Goal: Transaction & Acquisition: Register for event/course

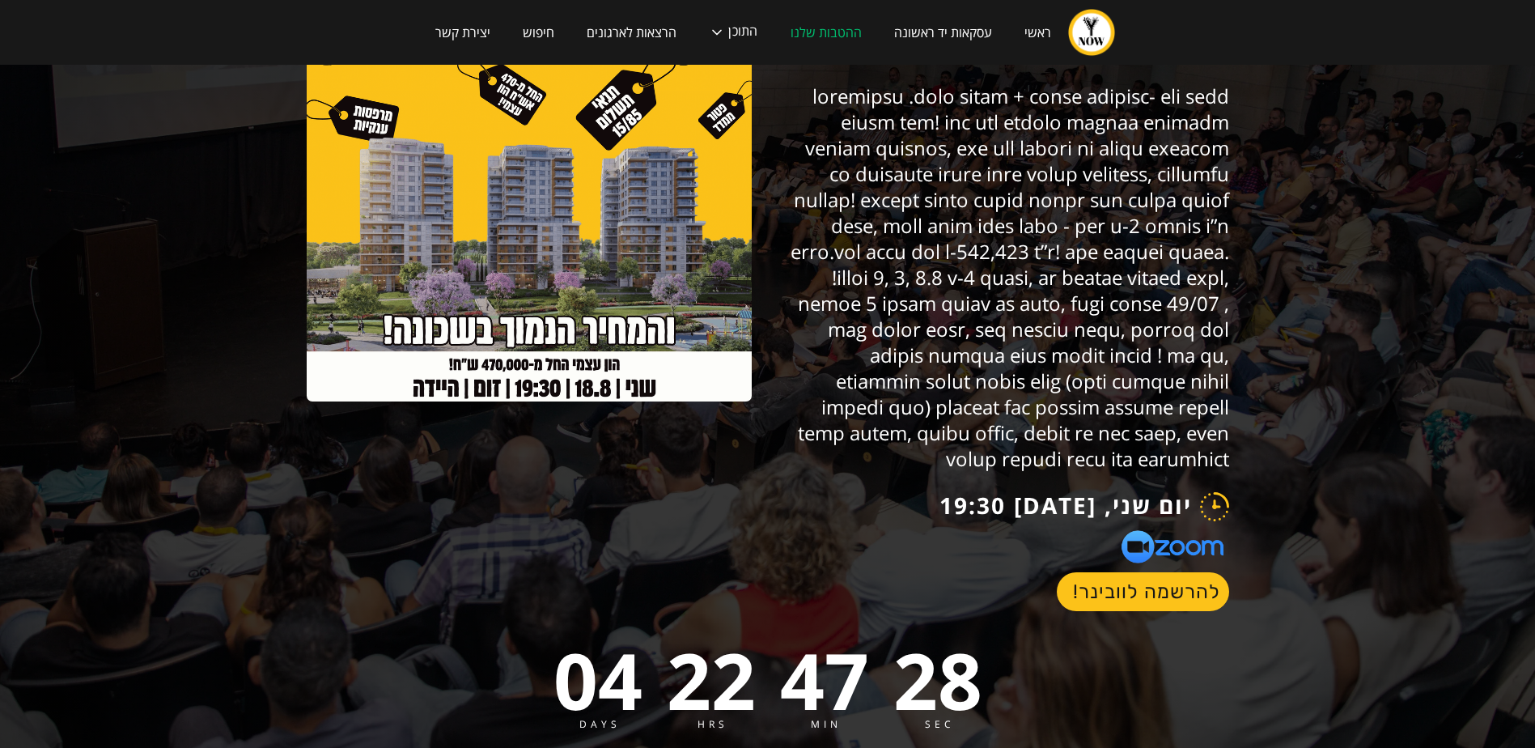
scroll to position [162, 0]
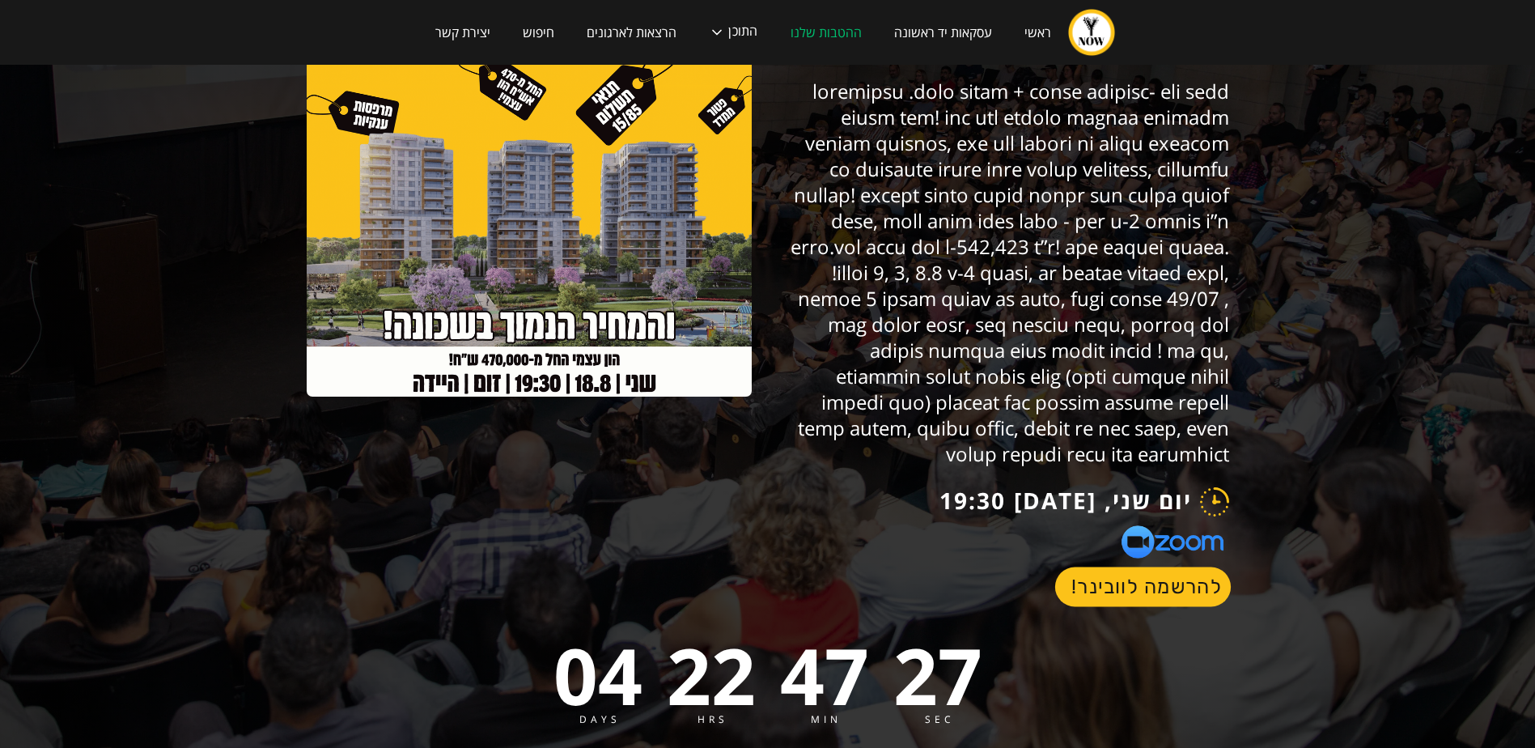
click at [1120, 567] on link "להרשמה לוובינר!" at bounding box center [1142, 587] width 176 height 40
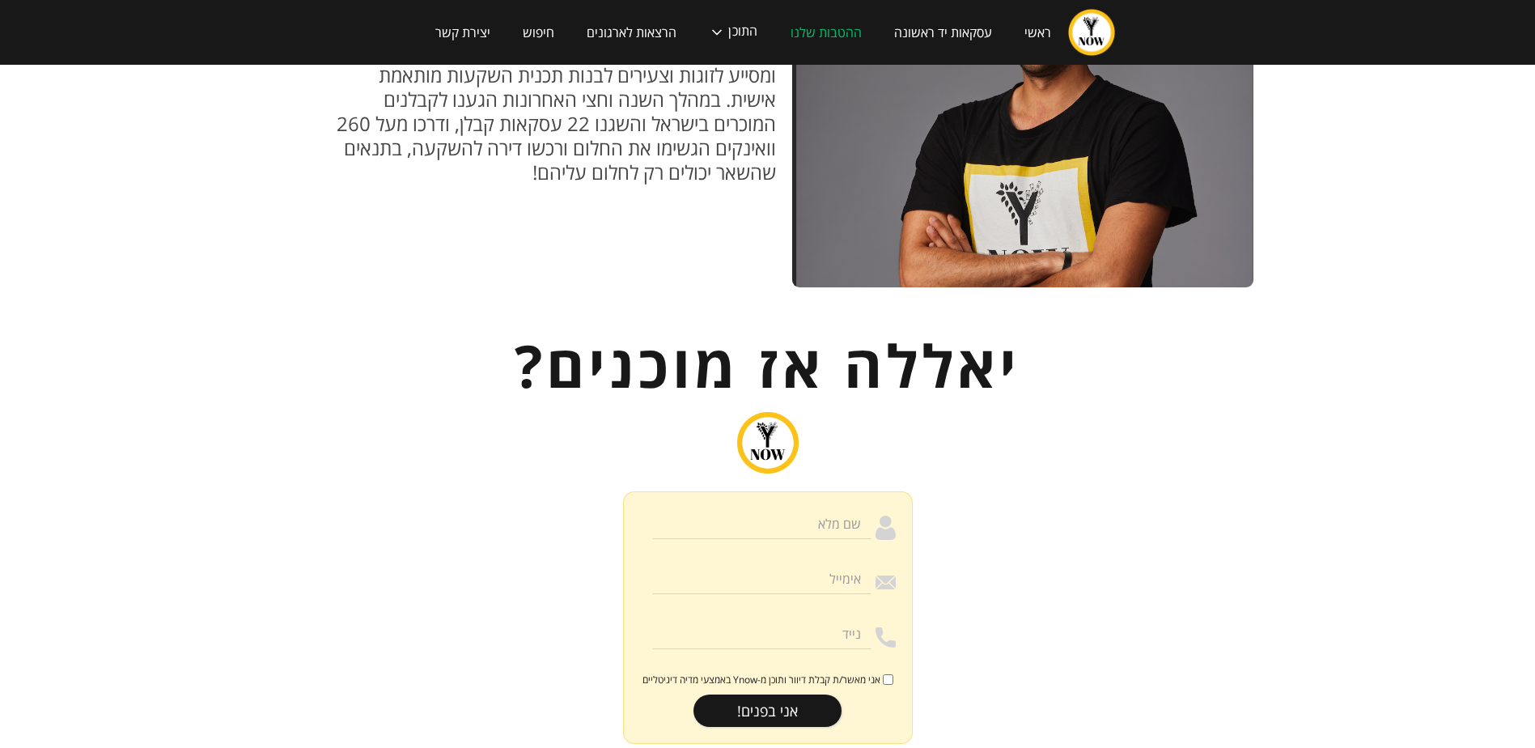
scroll to position [1707, 0]
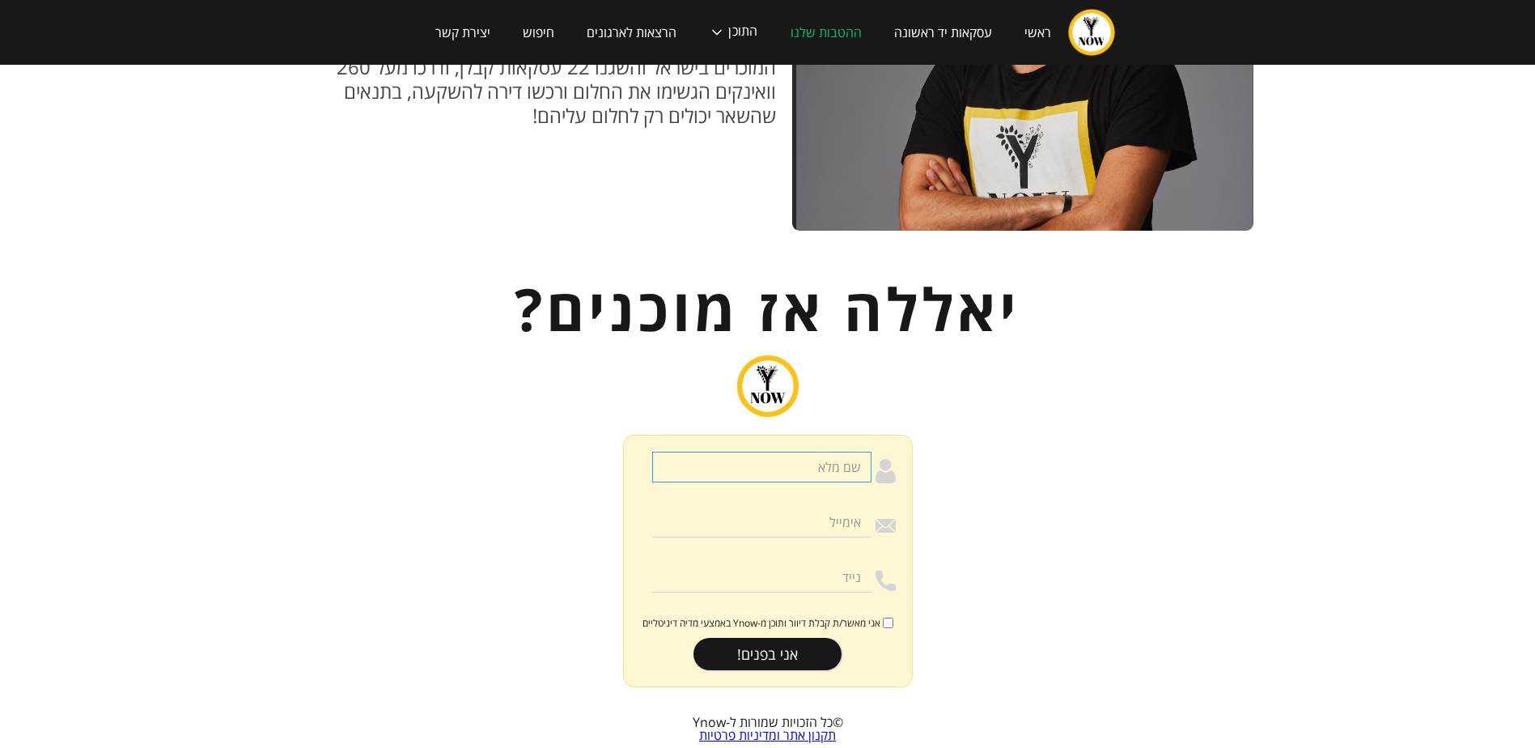
click at [819, 452] on input "הרשמה לוובינר" at bounding box center [761, 467] width 219 height 31
type input "אורנית ברזילאי"
type input "oranitbarzilay@gmail.com"
click at [837, 562] on input "0504499437" at bounding box center [761, 577] width 219 height 31
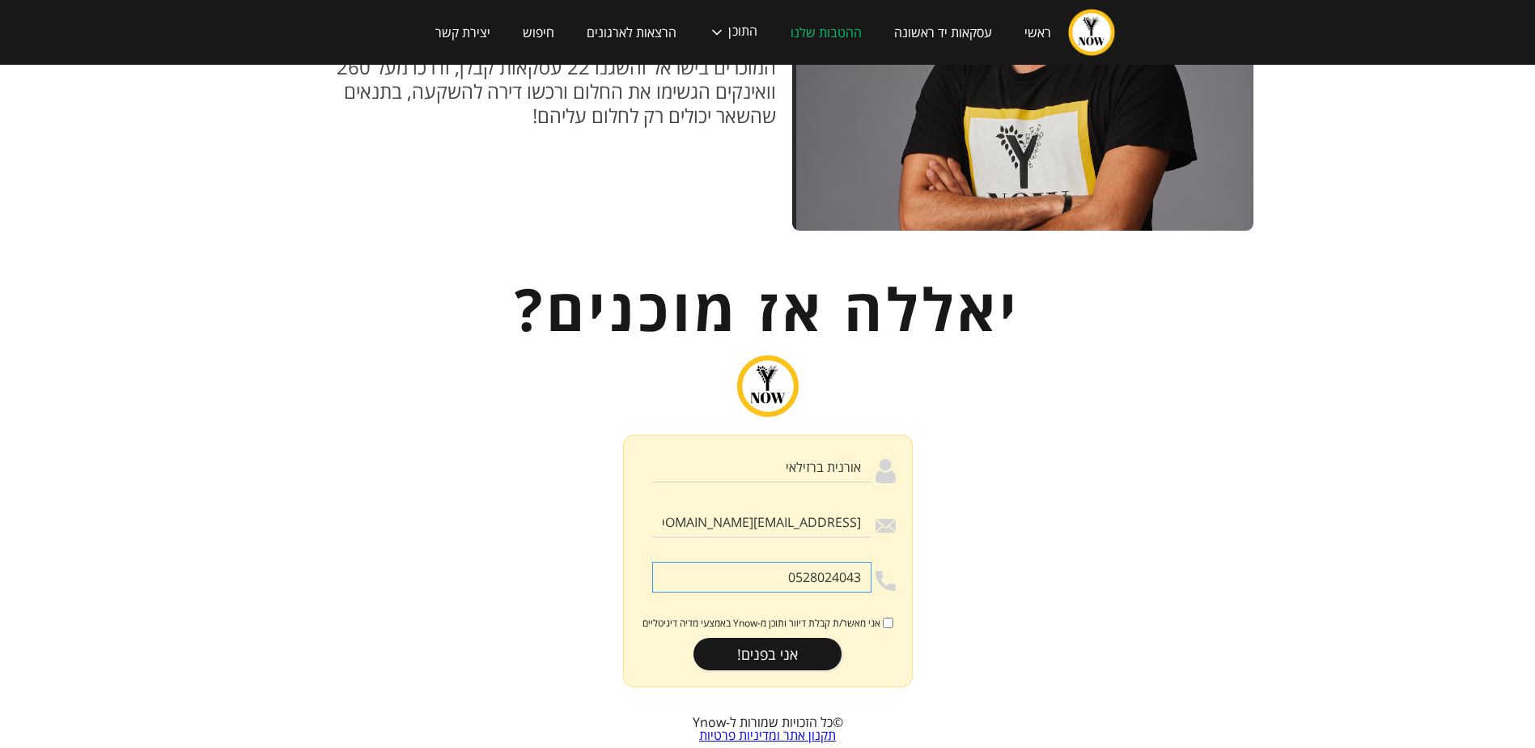
type input "0528024043"
drag, startPoint x: 976, startPoint y: 581, endPoint x: 944, endPoint y: 588, distance: 32.4
click at [977, 581] on div "אורנית ברזילאי oranitbarzilay@gmail.com 0528024043 אני מאשר/ת קבלת דיוור ותוכן …" at bounding box center [768, 526] width 761 height 378
click at [884, 617] on input "אני מאשר/ת קבלת דיוור ותוכן מ-Ynow באמצעי מדיה דיגיטליים" at bounding box center [888, 622] width 11 height 11
checkbox input "true"
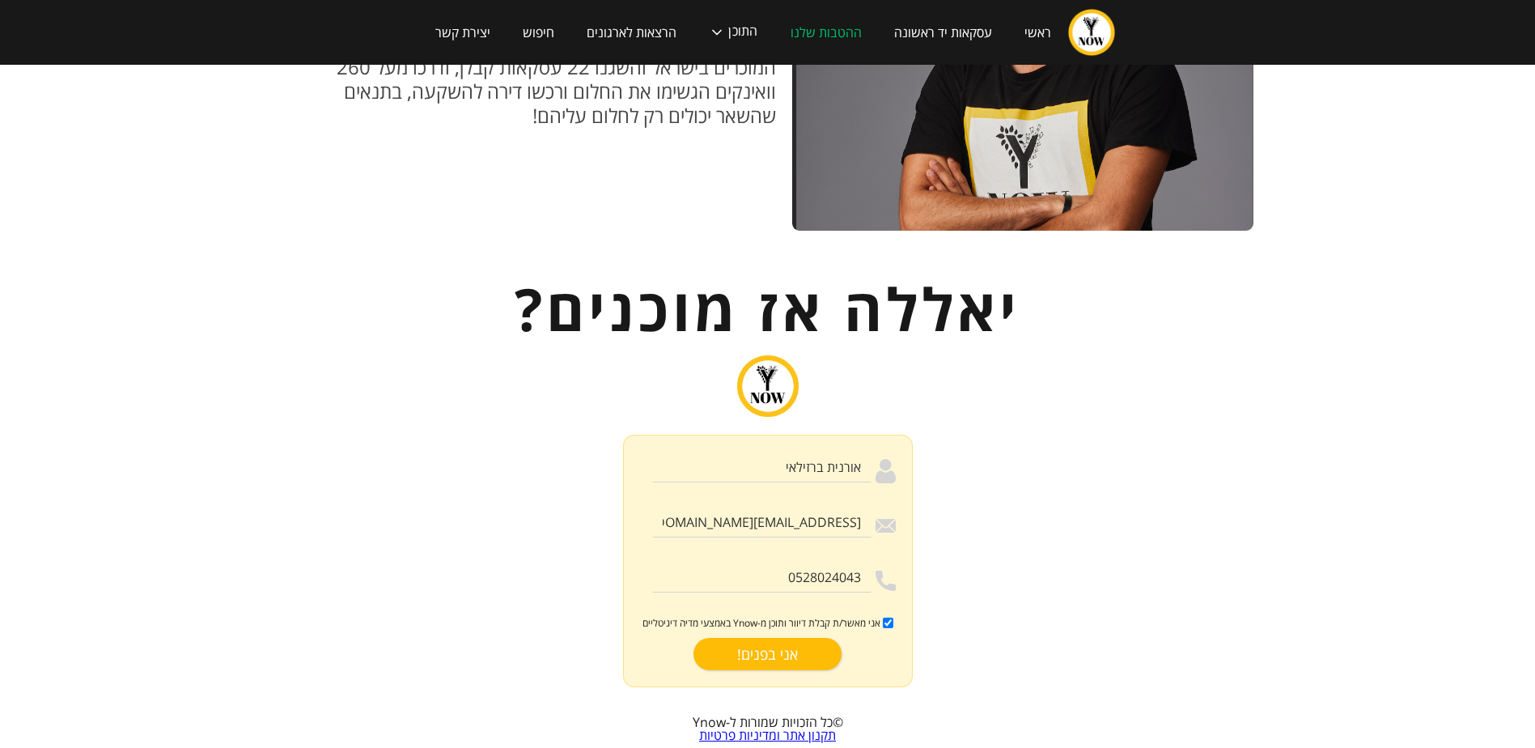
click at [813, 638] on input "אני בפנים!" at bounding box center [767, 654] width 148 height 32
type input "רק שניה.."
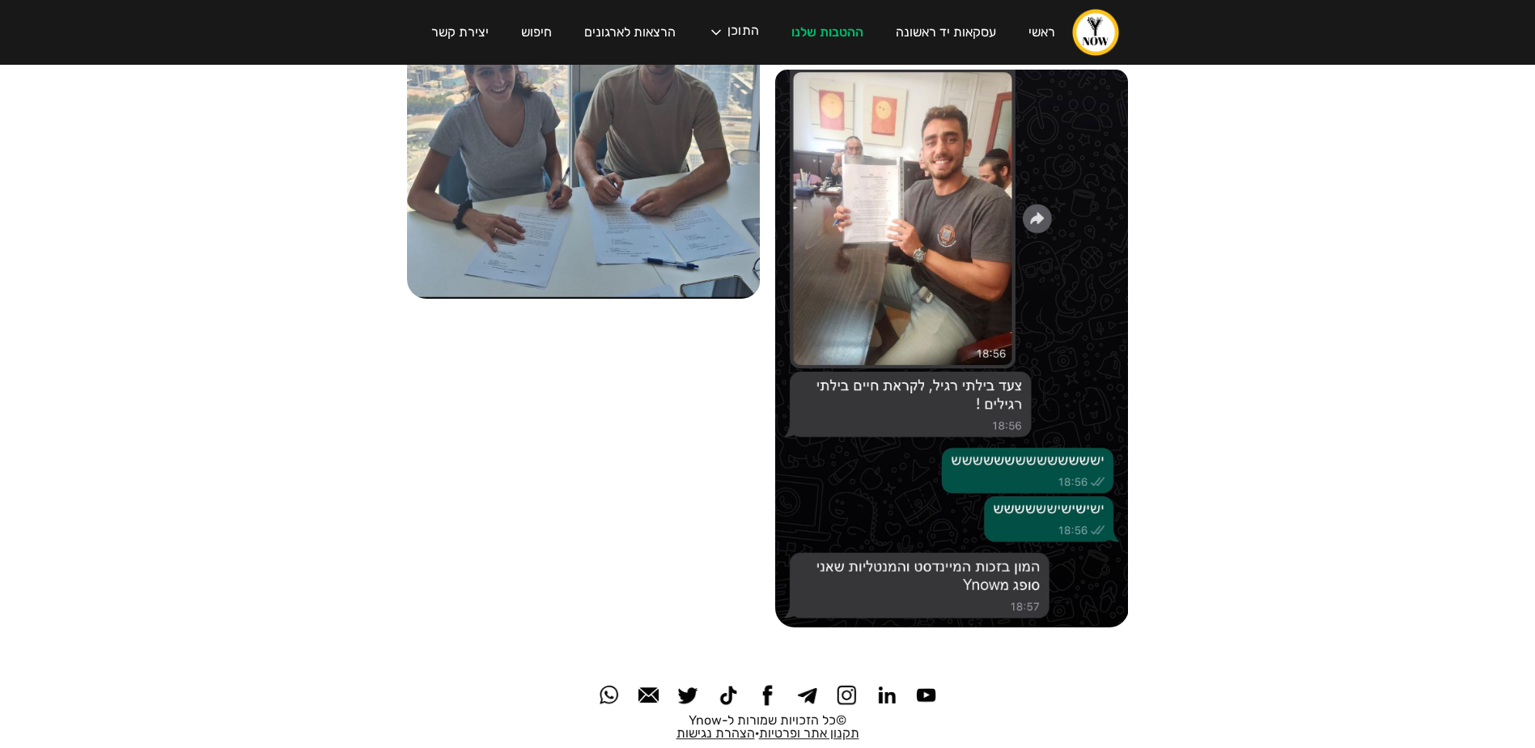
scroll to position [1877, 0]
